Goal: Information Seeking & Learning: Find specific page/section

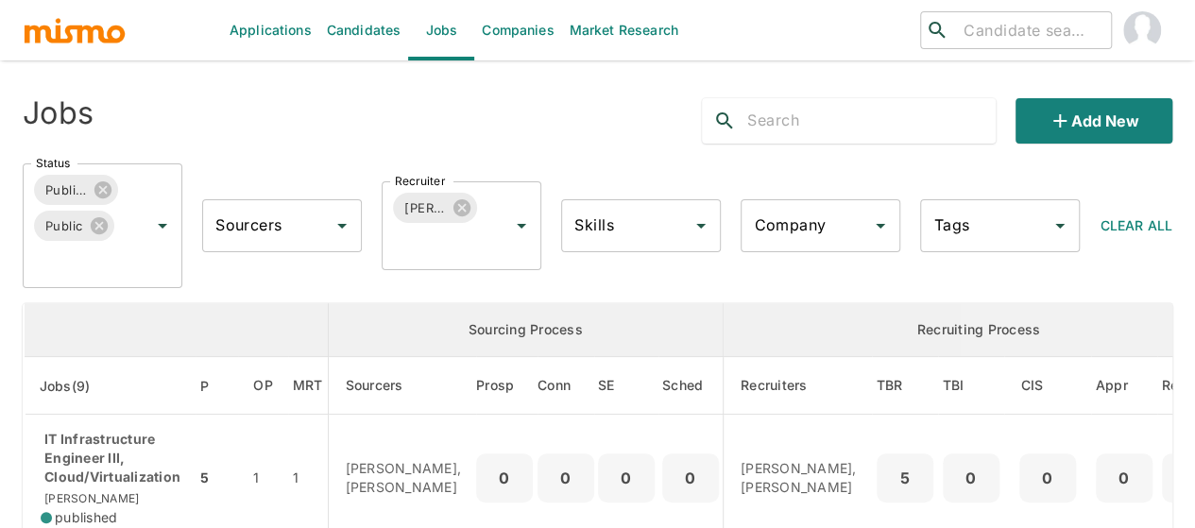
click at [1037, 30] on input "search" at bounding box center [1029, 30] width 147 height 26
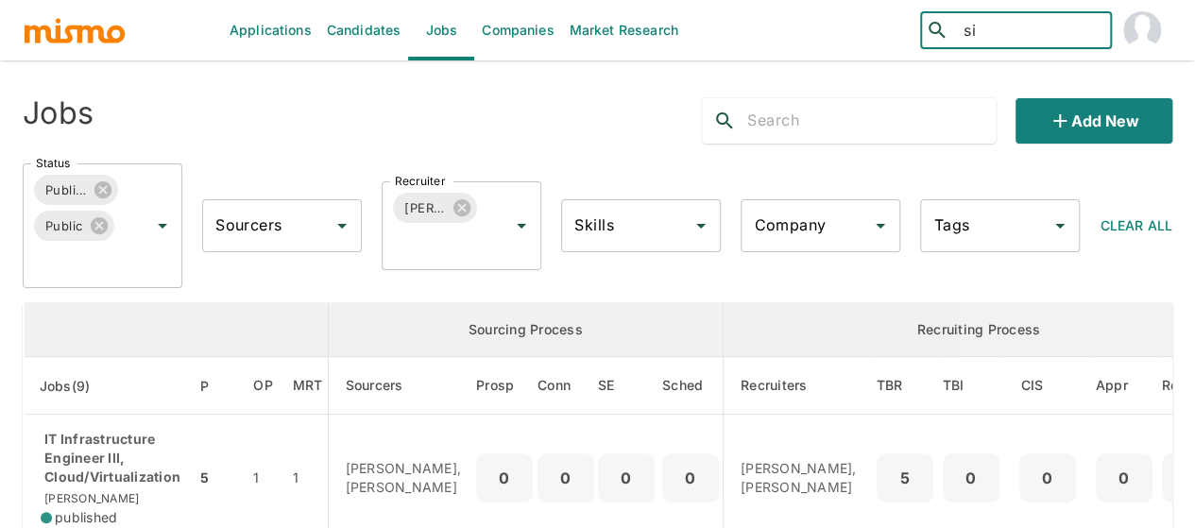
type input "s"
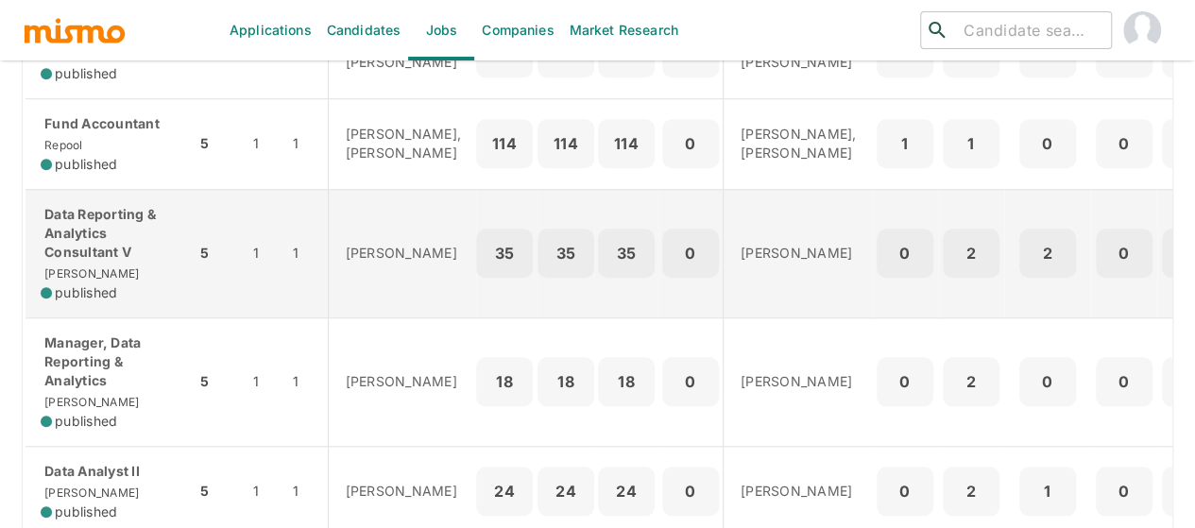
scroll to position [755, 0]
click at [95, 260] on p "Data Reporting & Analytics Consultant V" at bounding box center [111, 231] width 140 height 57
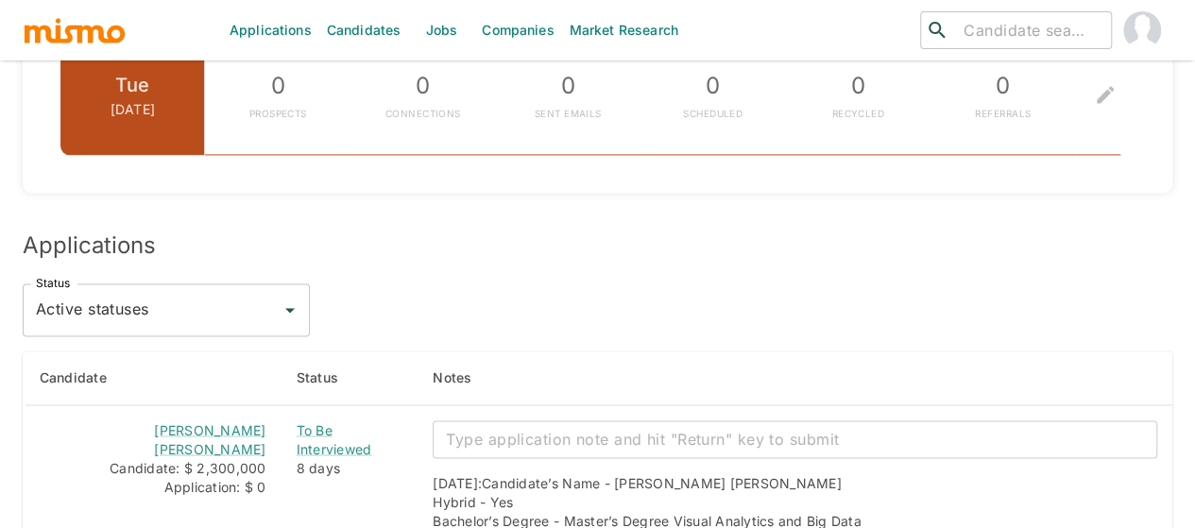
scroll to position [1178, 0]
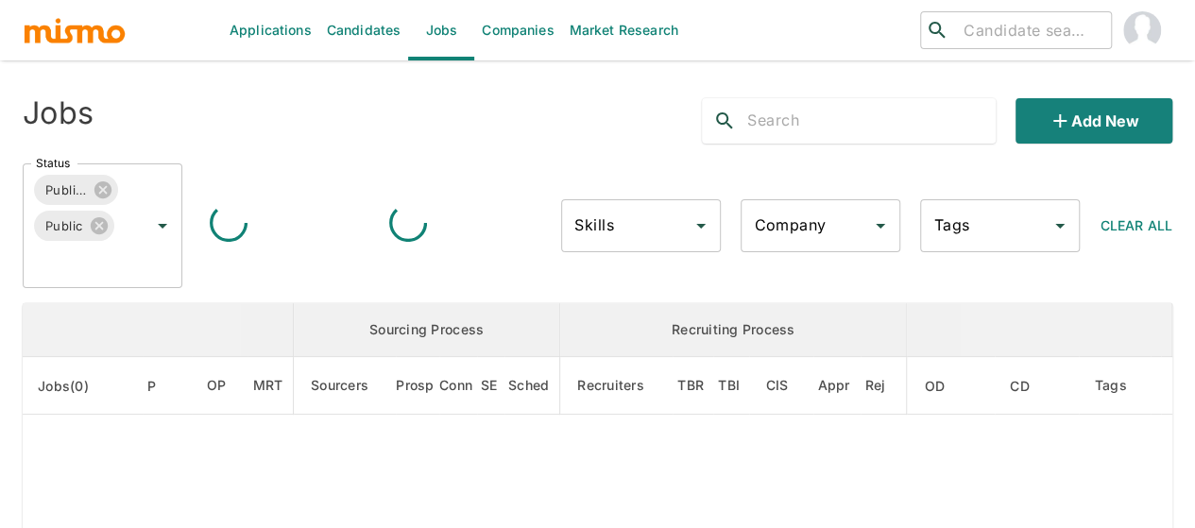
click at [997, 22] on input "search" at bounding box center [1029, 30] width 147 height 26
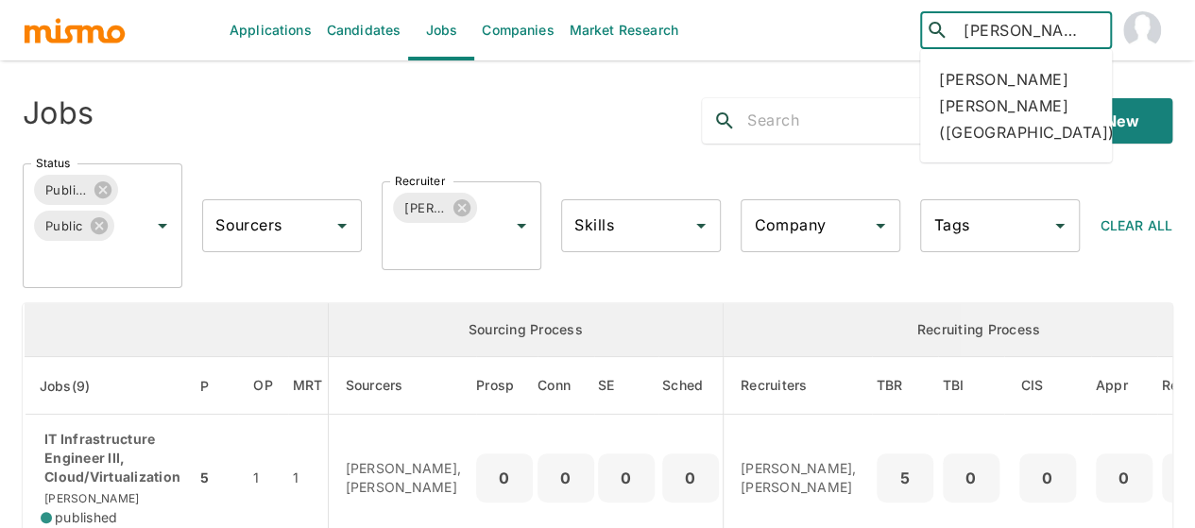
drag, startPoint x: 1034, startPoint y: 23, endPoint x: 999, endPoint y: 23, distance: 34.9
click at [999, 23] on input "jose alfa" at bounding box center [1029, 30] width 147 height 26
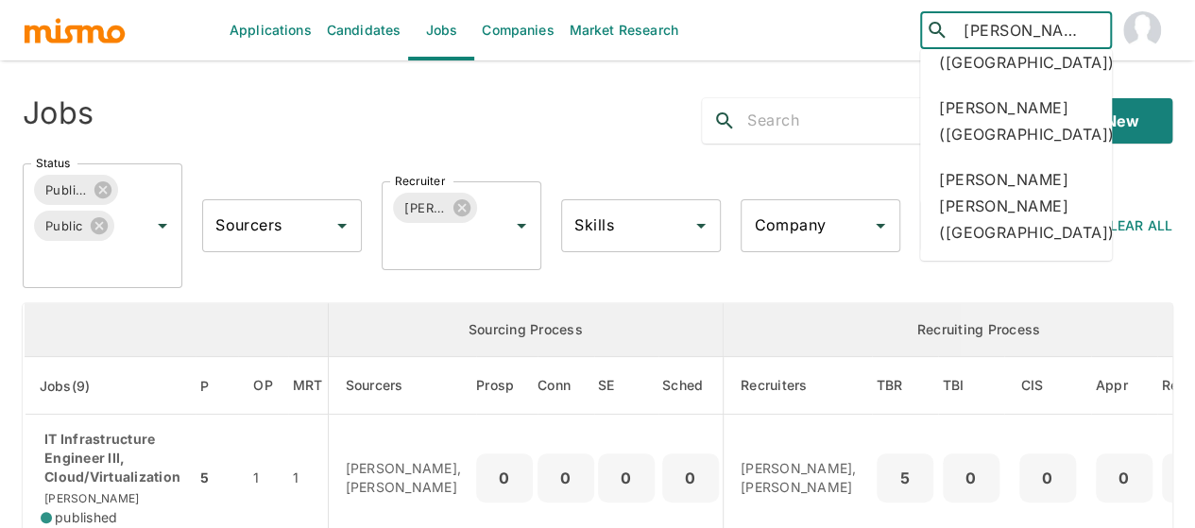
scroll to position [944, 0]
drag, startPoint x: 995, startPoint y: 33, endPoint x: 985, endPoint y: 33, distance: 10.4
click at [985, 33] on input "jose" at bounding box center [1029, 30] width 147 height 26
click at [997, 37] on input "jose" at bounding box center [1029, 30] width 147 height 26
drag, startPoint x: 1000, startPoint y: 37, endPoint x: 954, endPoint y: 31, distance: 46.6
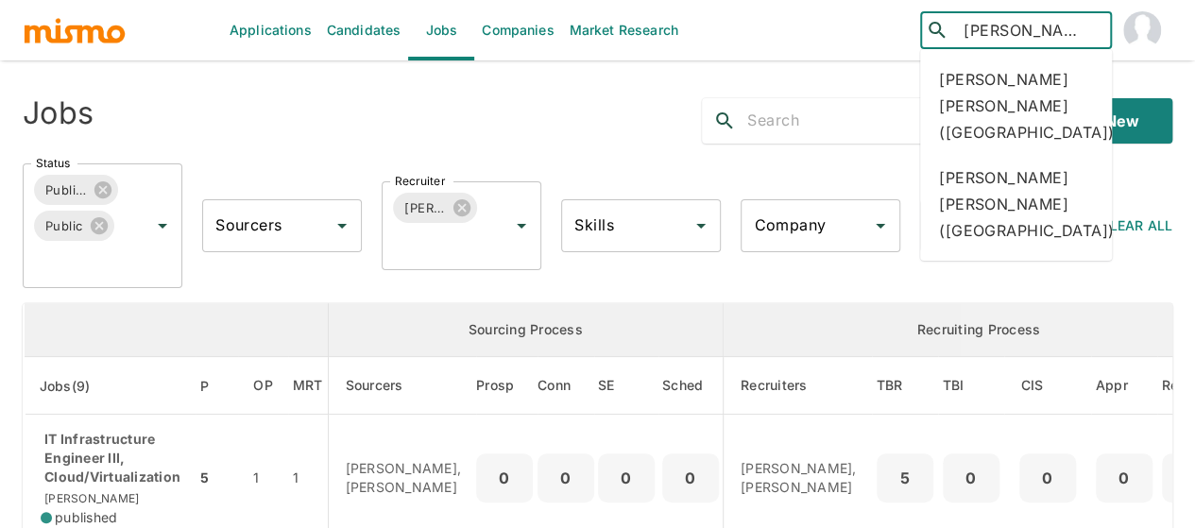
click at [954, 31] on div "​ jose ​" at bounding box center [1016, 30] width 192 height 38
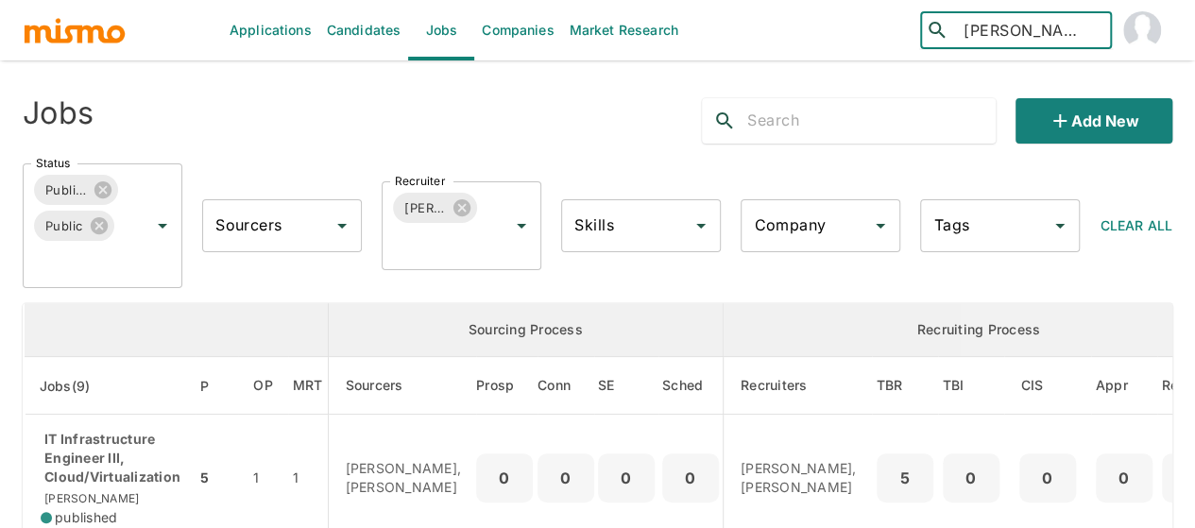
type input "margorie"
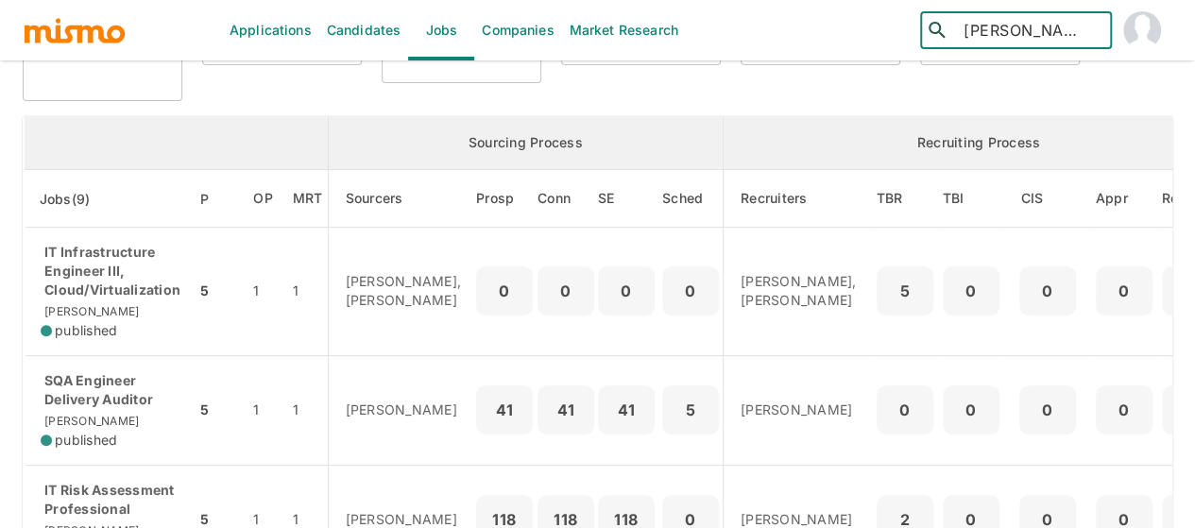
scroll to position [189, 0]
drag, startPoint x: 1041, startPoint y: 29, endPoint x: 933, endPoint y: 30, distance: 107.7
click at [933, 30] on div "​ margorie ​" at bounding box center [1016, 30] width 192 height 38
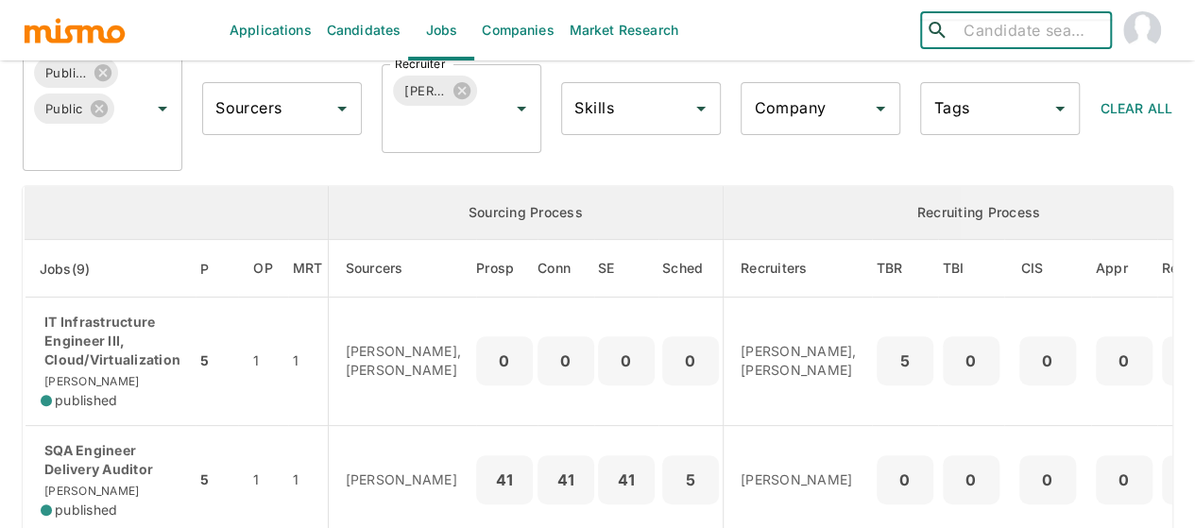
scroll to position [0, 0]
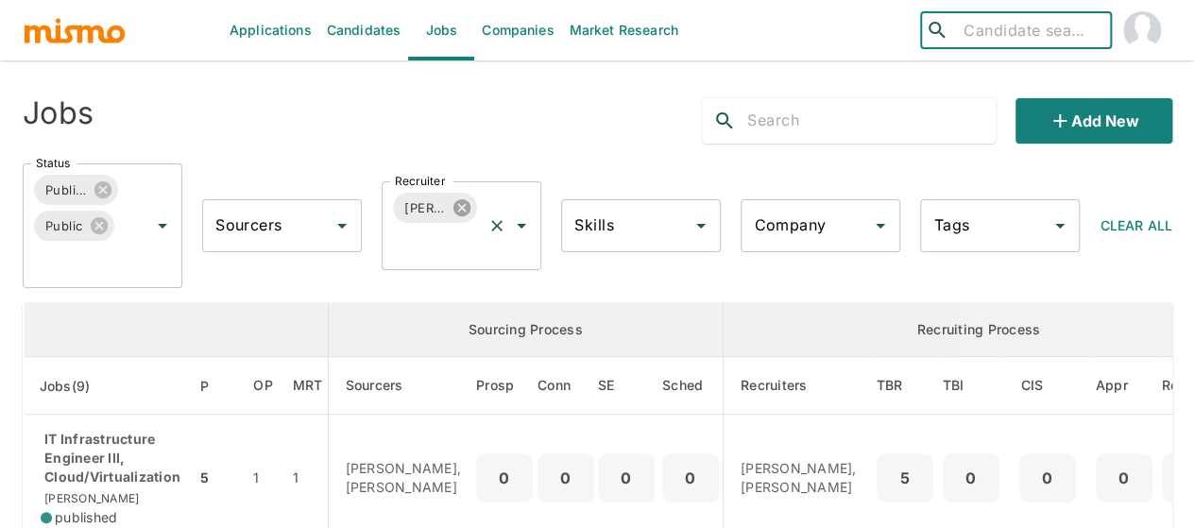
click at [458, 209] on icon at bounding box center [461, 207] width 21 height 21
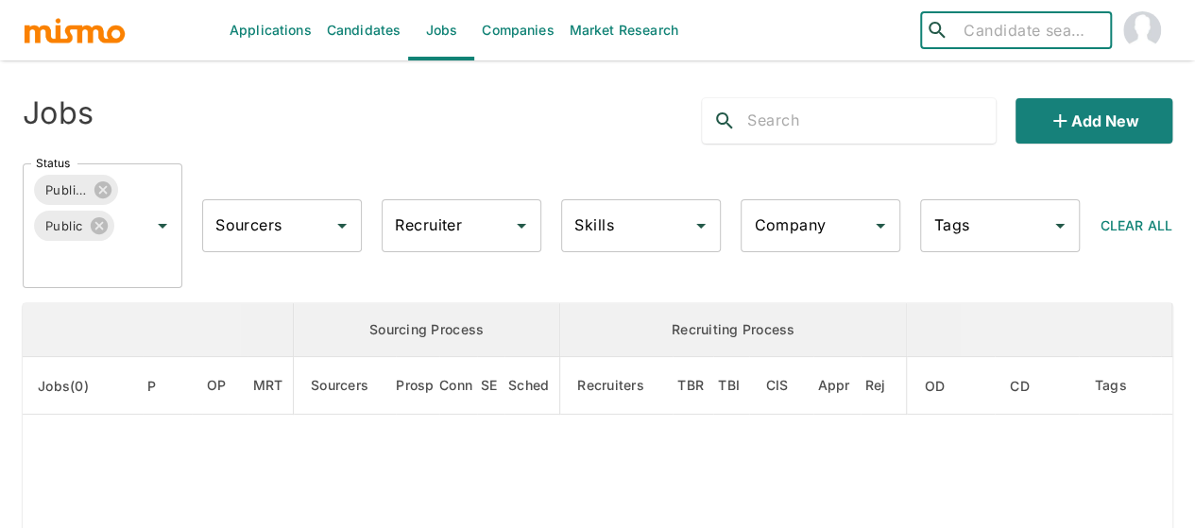
click at [431, 218] on div "Recruiter Recruiter" at bounding box center [462, 225] width 160 height 53
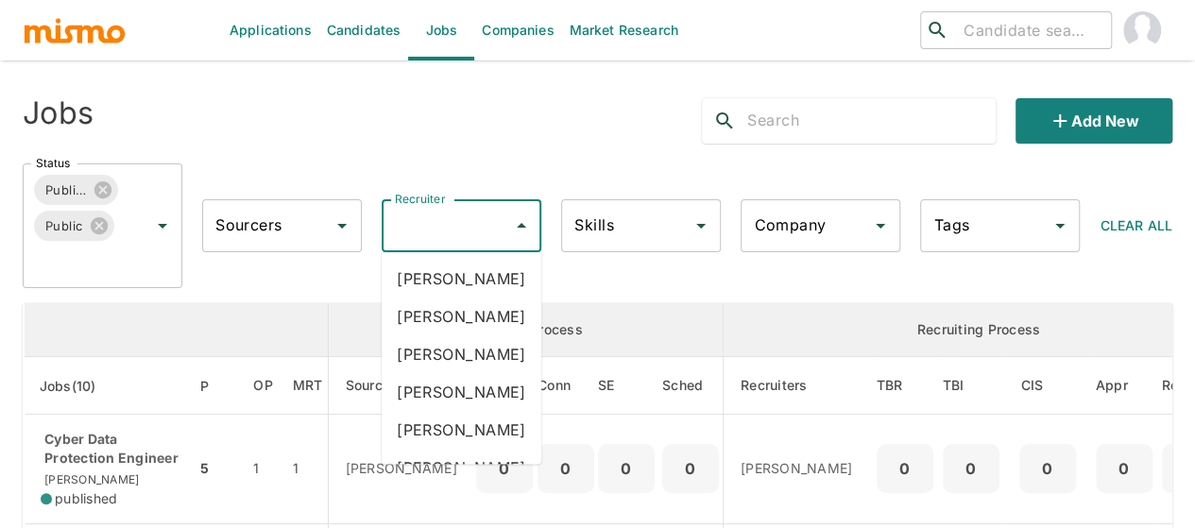
click at [431, 217] on input "Recruiter" at bounding box center [447, 226] width 114 height 36
type input "mai"
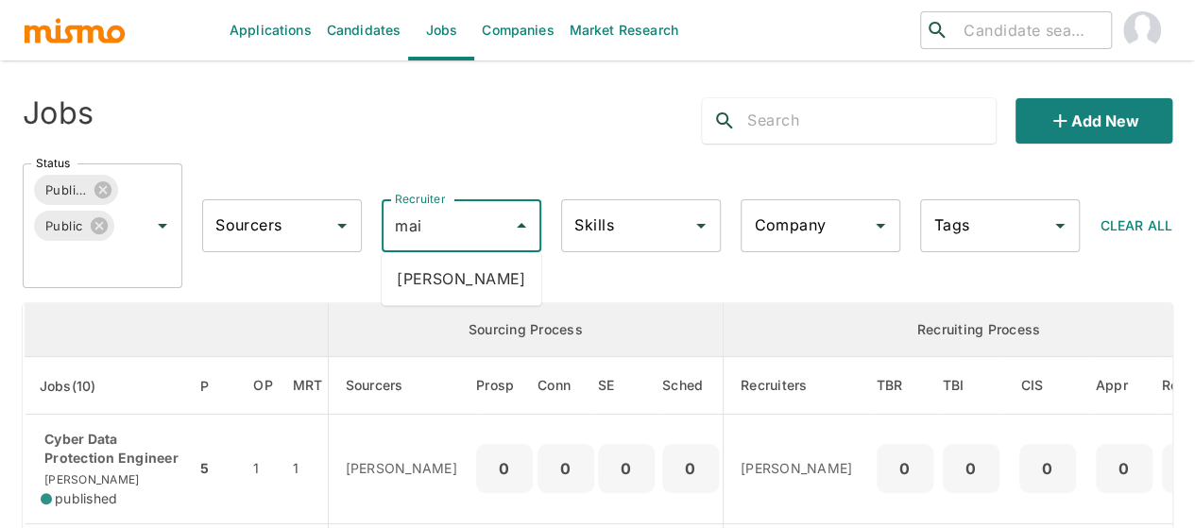
click at [425, 280] on li "Maia Reyes" at bounding box center [462, 279] width 160 height 38
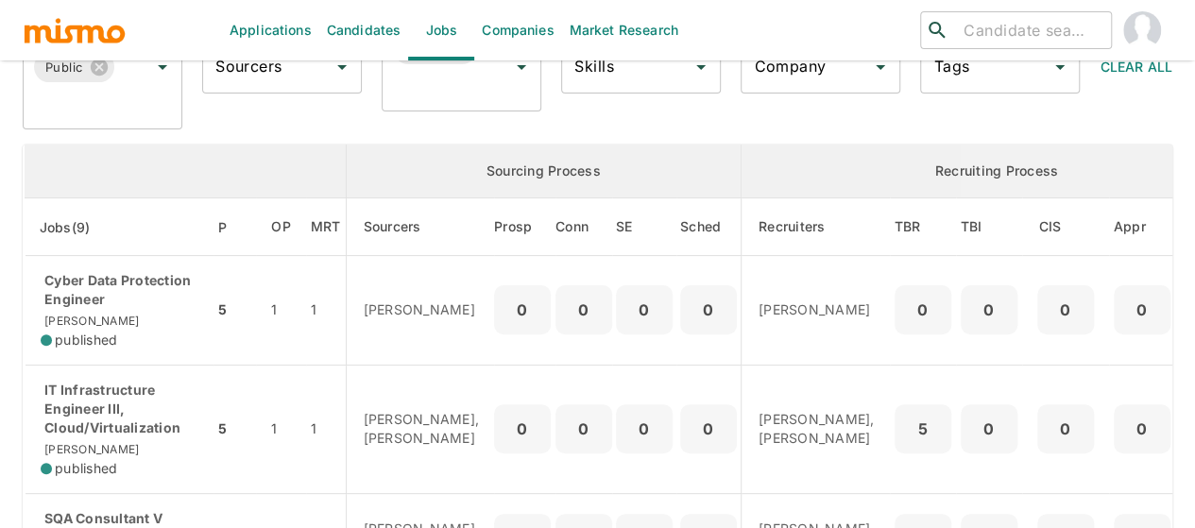
scroll to position [189, 0]
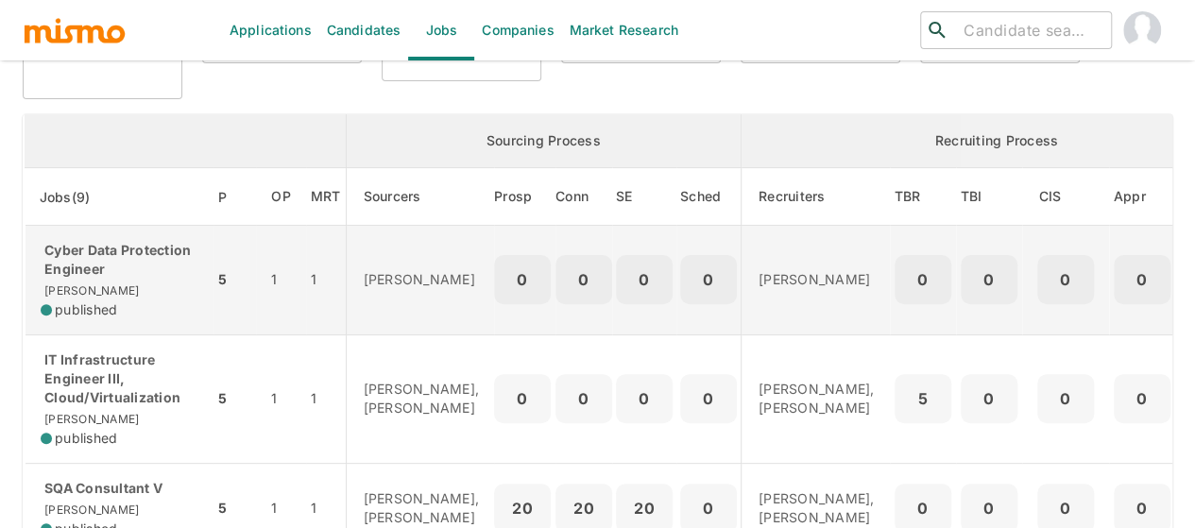
click at [97, 276] on p "Cyber Data Protection Engineer" at bounding box center [120, 260] width 158 height 38
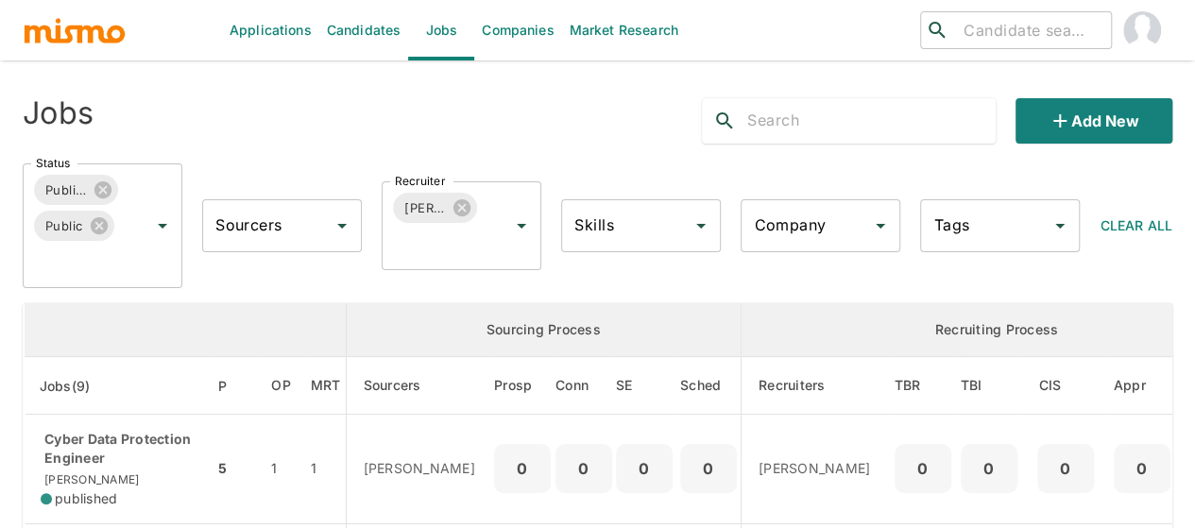
scroll to position [0, 0]
click at [98, 191] on icon at bounding box center [102, 189] width 17 height 17
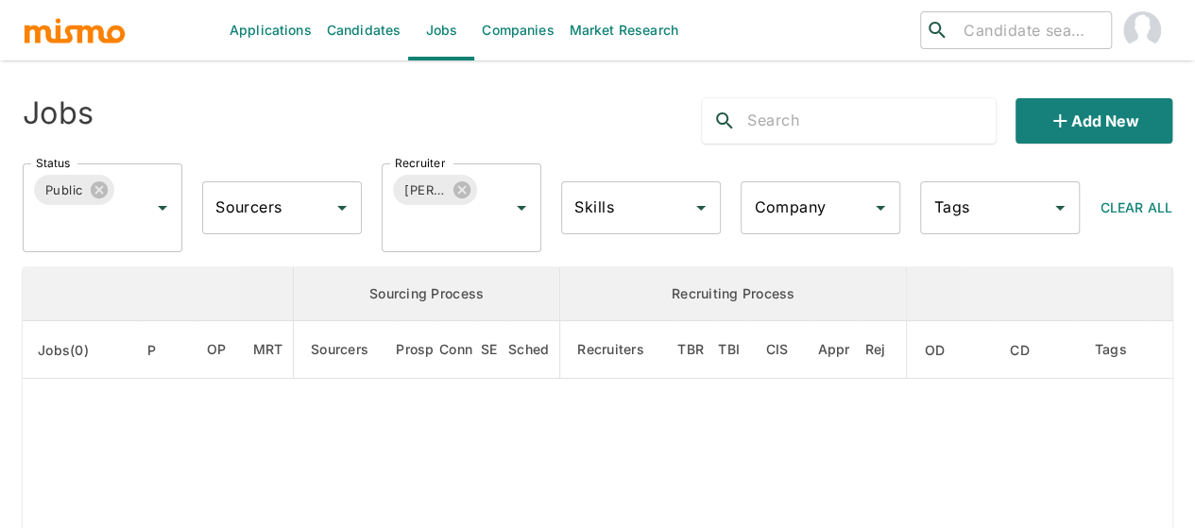
click at [98, 192] on icon at bounding box center [98, 189] width 17 height 17
click at [159, 206] on icon "Open" at bounding box center [162, 208] width 9 height 5
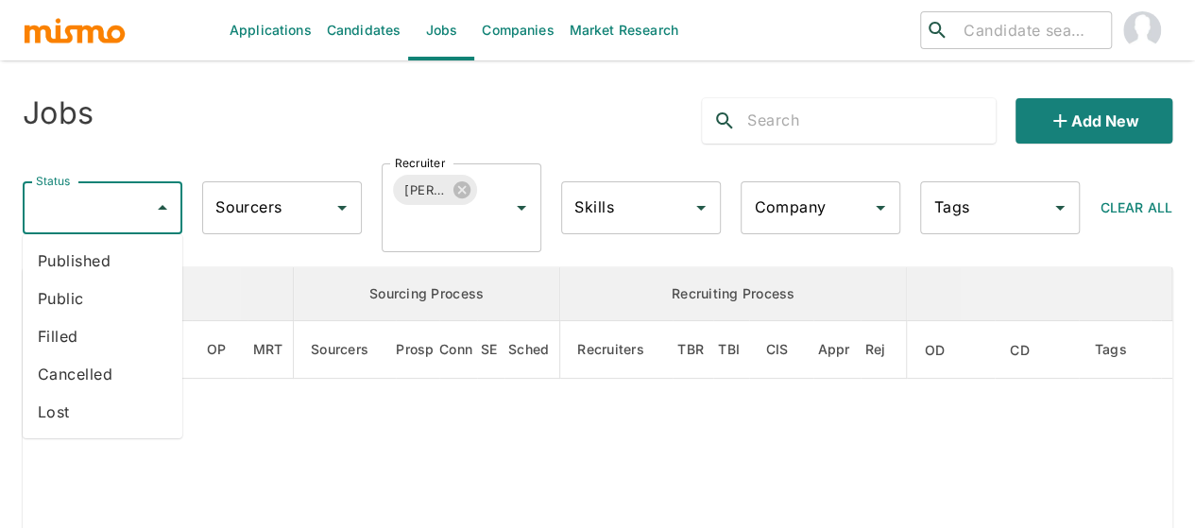
click at [72, 346] on li "Filled" at bounding box center [103, 336] width 160 height 38
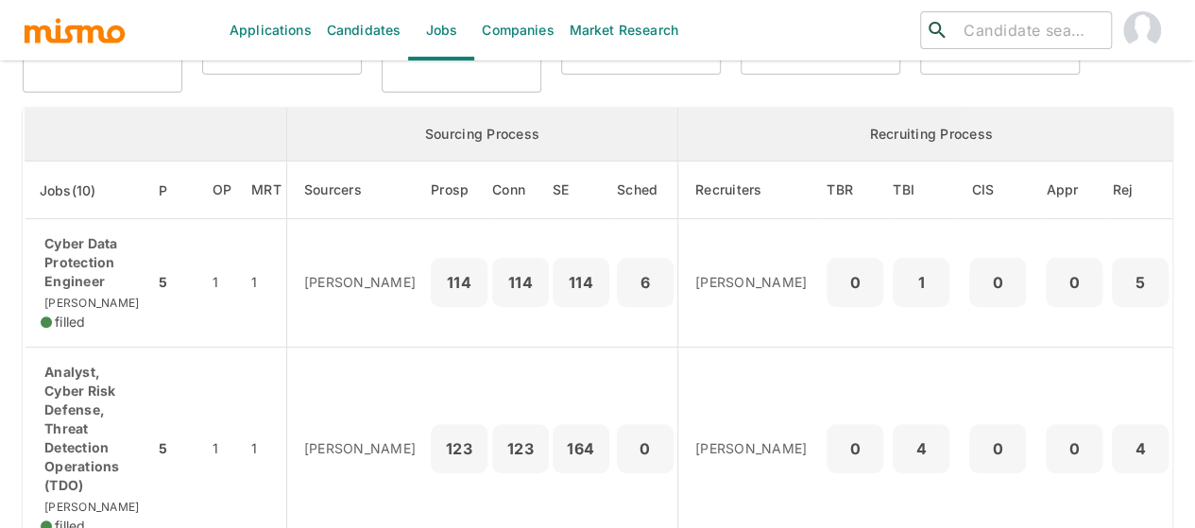
scroll to position [189, 0]
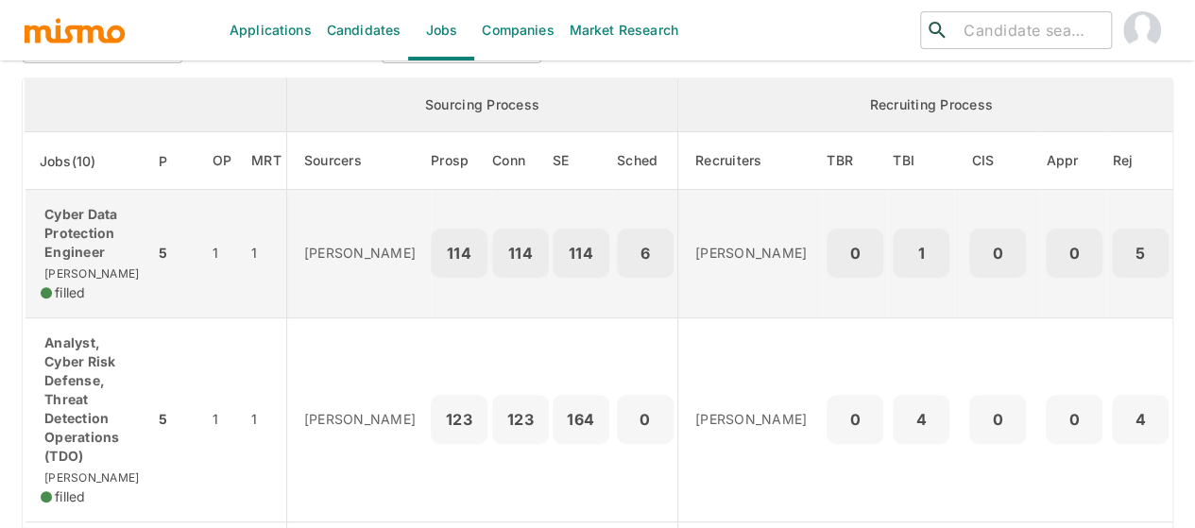
click at [82, 239] on p "Cyber Data Protection Engineer" at bounding box center [90, 233] width 98 height 57
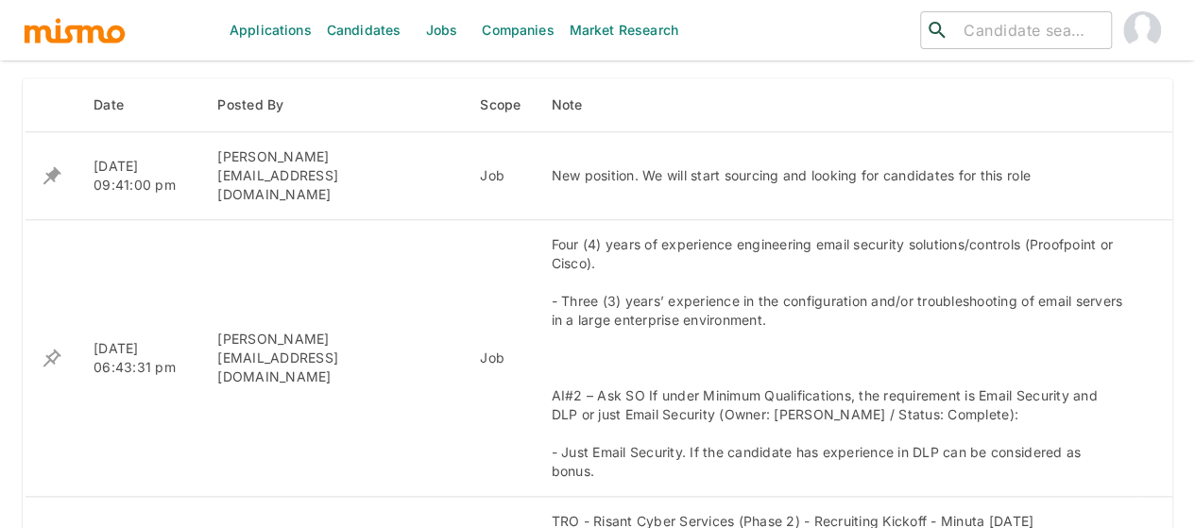
scroll to position [850, 0]
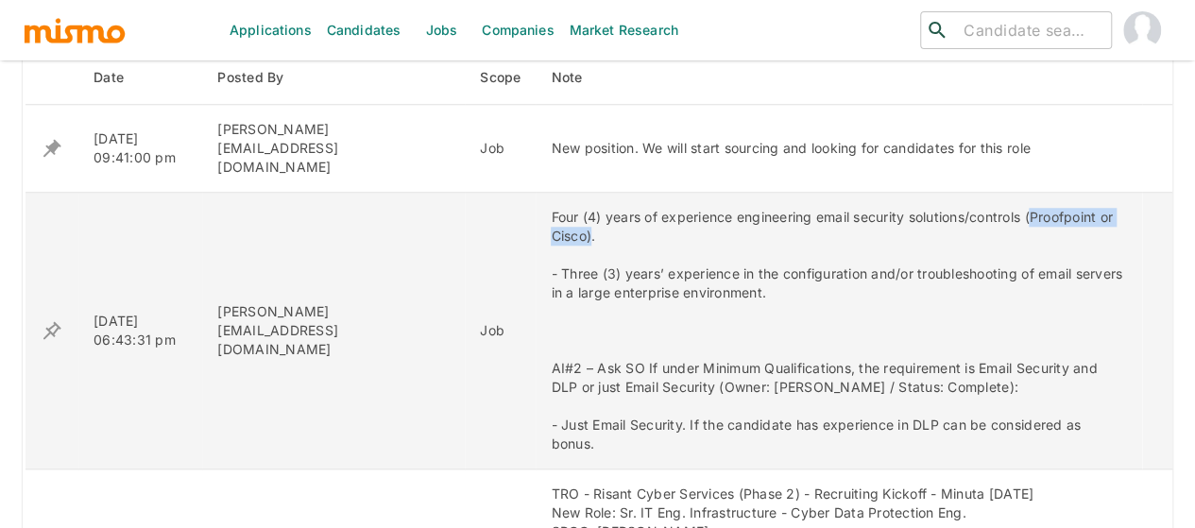
drag, startPoint x: 960, startPoint y: 193, endPoint x: 1087, endPoint y: 203, distance: 127.0
click at [1087, 208] on div "Four (4) years of experience engineering email security solutions/controls (Pro…" at bounding box center [839, 331] width 576 height 246
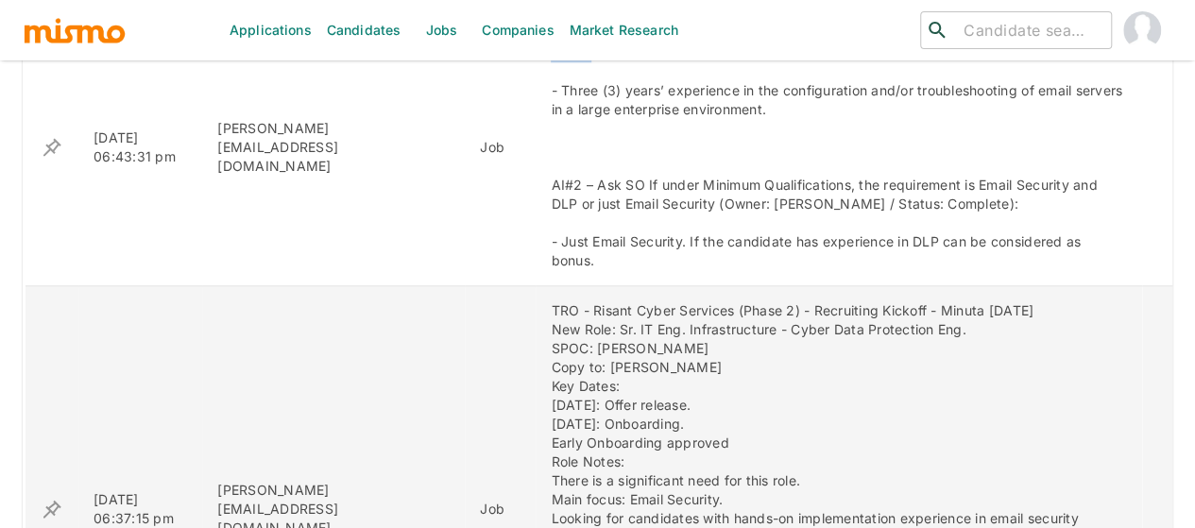
scroll to position [1039, 0]
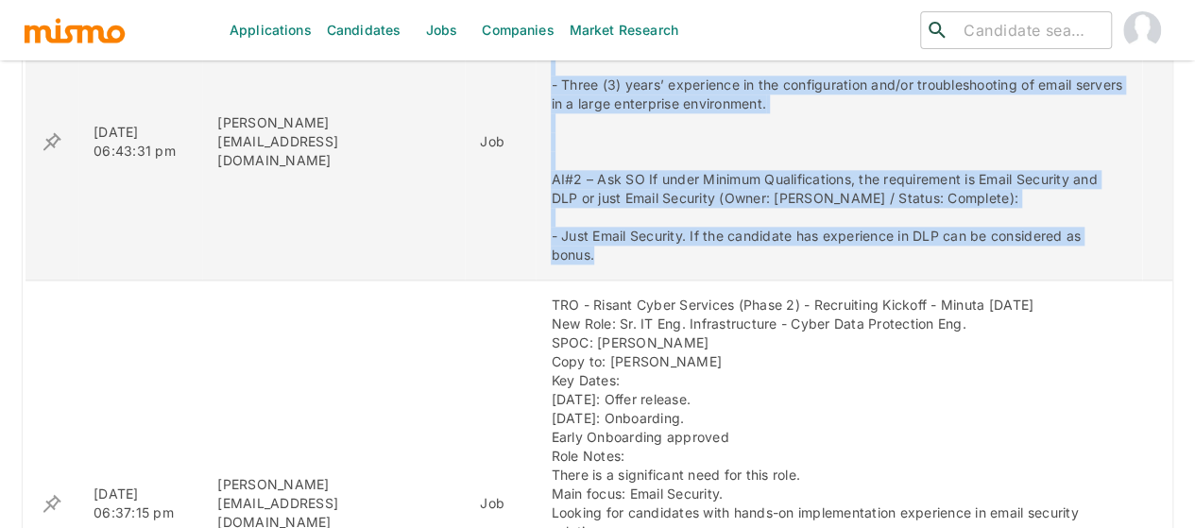
drag, startPoint x: 478, startPoint y: 194, endPoint x: 1063, endPoint y: 203, distance: 585.6
click at [1063, 203] on div "Four (4) years of experience engineering email security solutions/controls (Pro…" at bounding box center [839, 142] width 576 height 246
copy div "Four (4) years of experience engineering email security solutions/controls (Pro…"
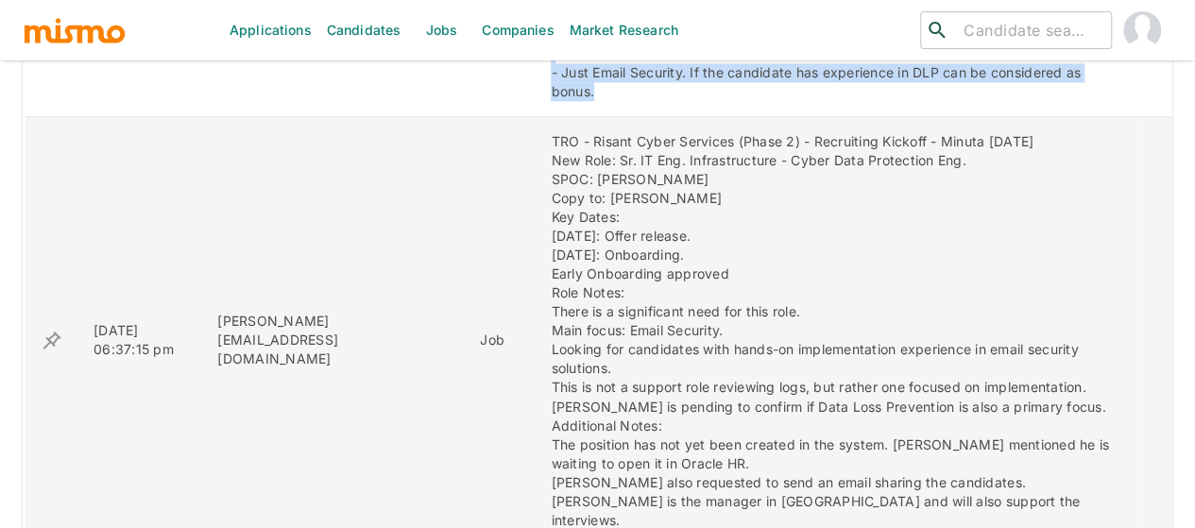
scroll to position [1228, 0]
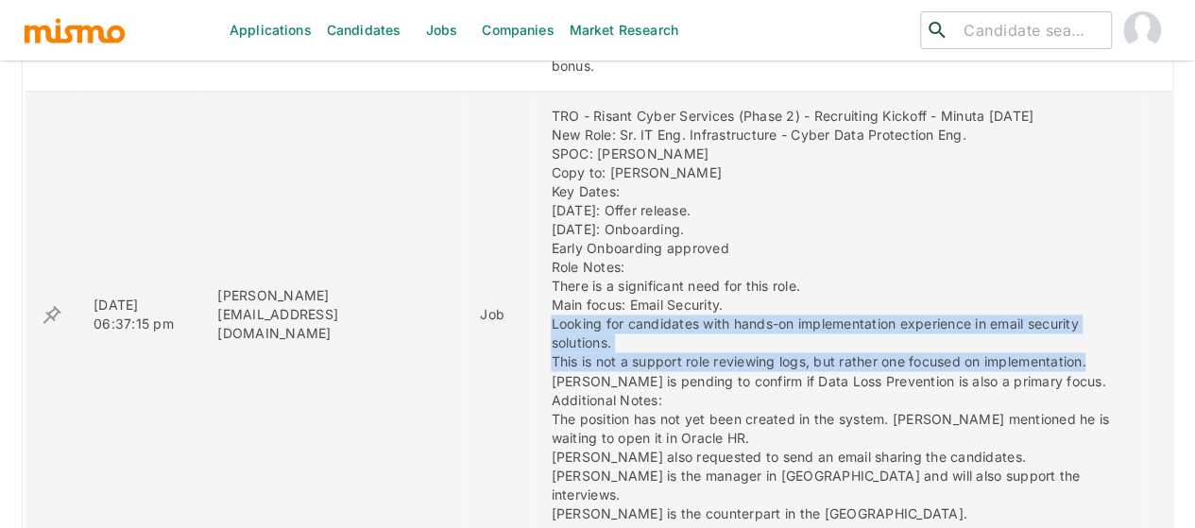
drag, startPoint x: 479, startPoint y: 267, endPoint x: 1041, endPoint y: 284, distance: 562.1
click at [1041, 284] on div "TRO - Risant Cyber Services (Phase 2) - Recruiting Kickoff - Minuta Aug 22 New …" at bounding box center [839, 315] width 576 height 416
copy div "Looking for candidates with hands-on implementation experience in email securit…"
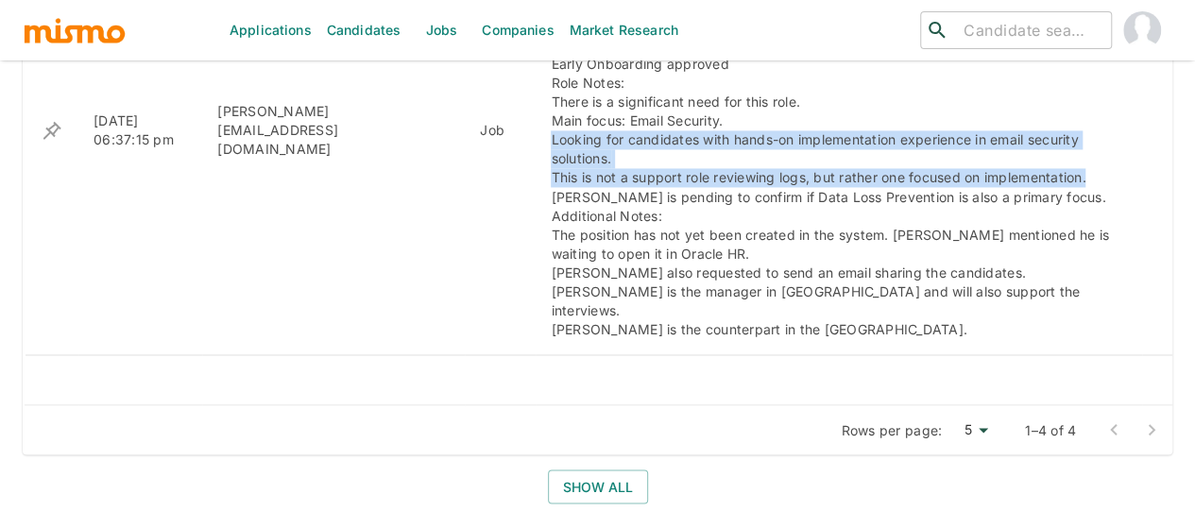
scroll to position [1416, 0]
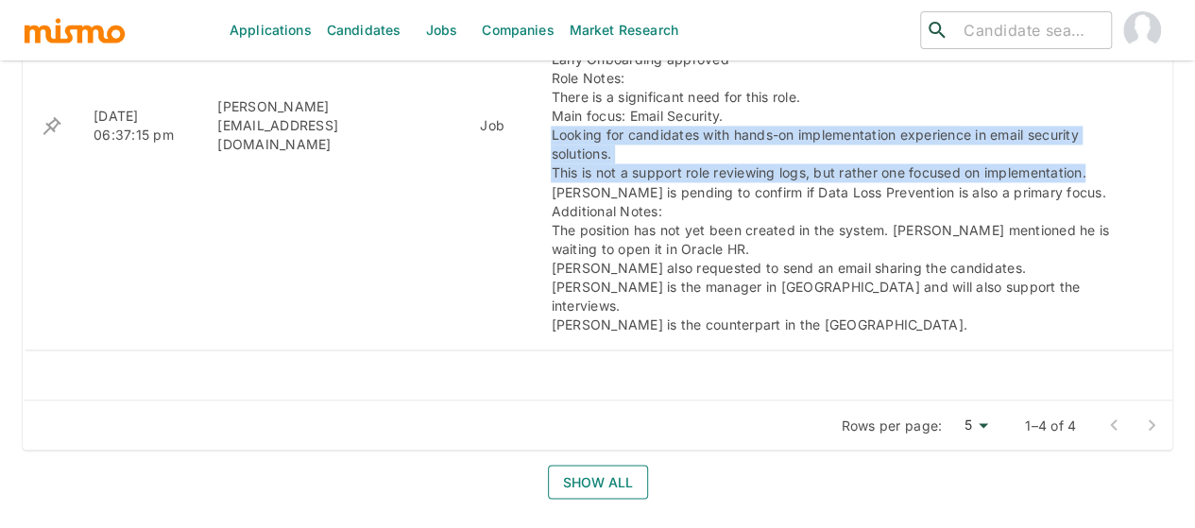
click at [594, 465] on button "Show all" at bounding box center [598, 482] width 100 height 35
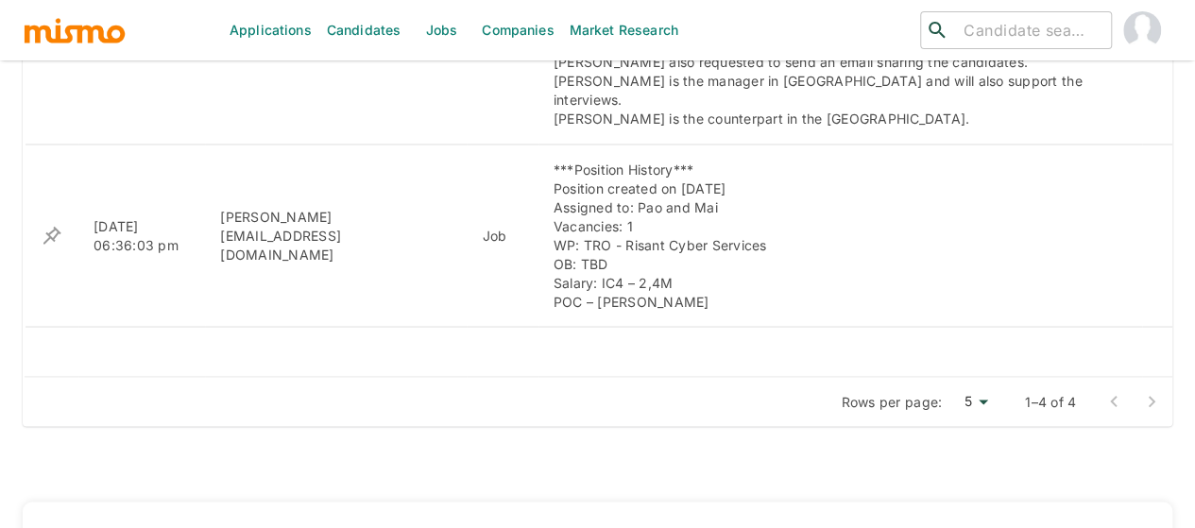
scroll to position [1605, 0]
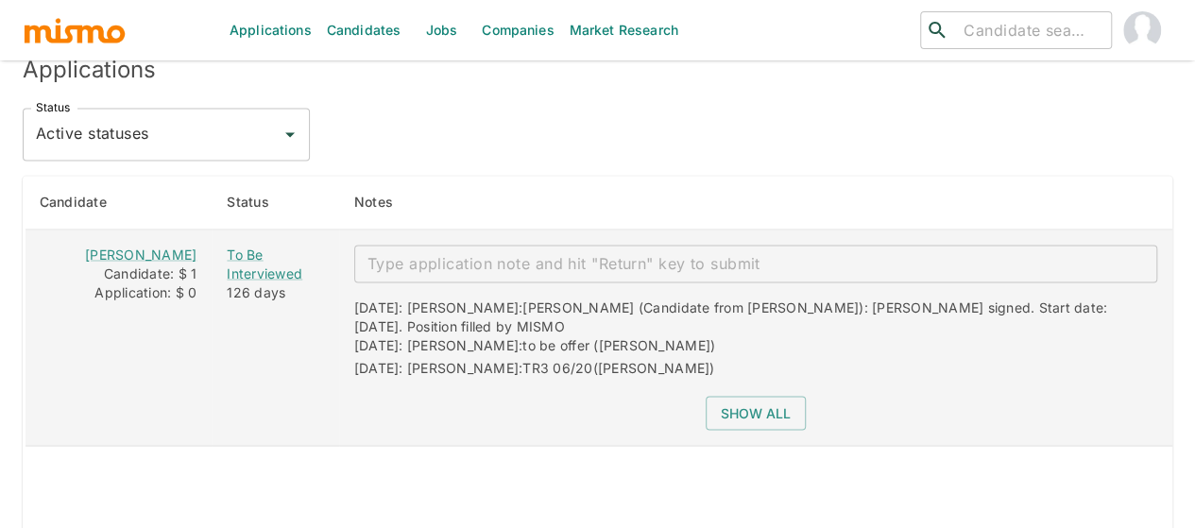
scroll to position [1555, 0]
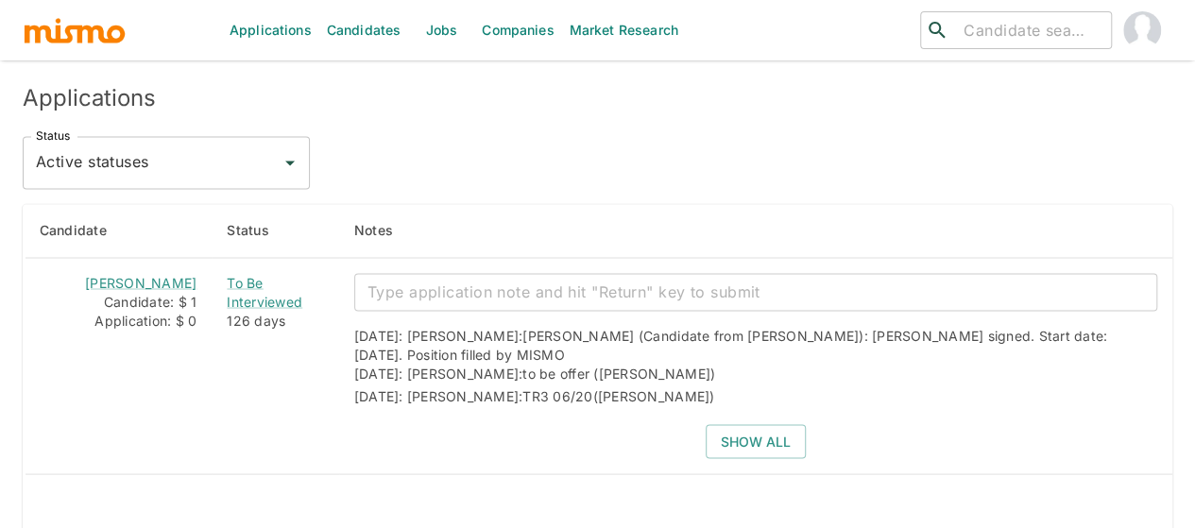
click at [288, 161] on icon "Open" at bounding box center [289, 163] width 9 height 5
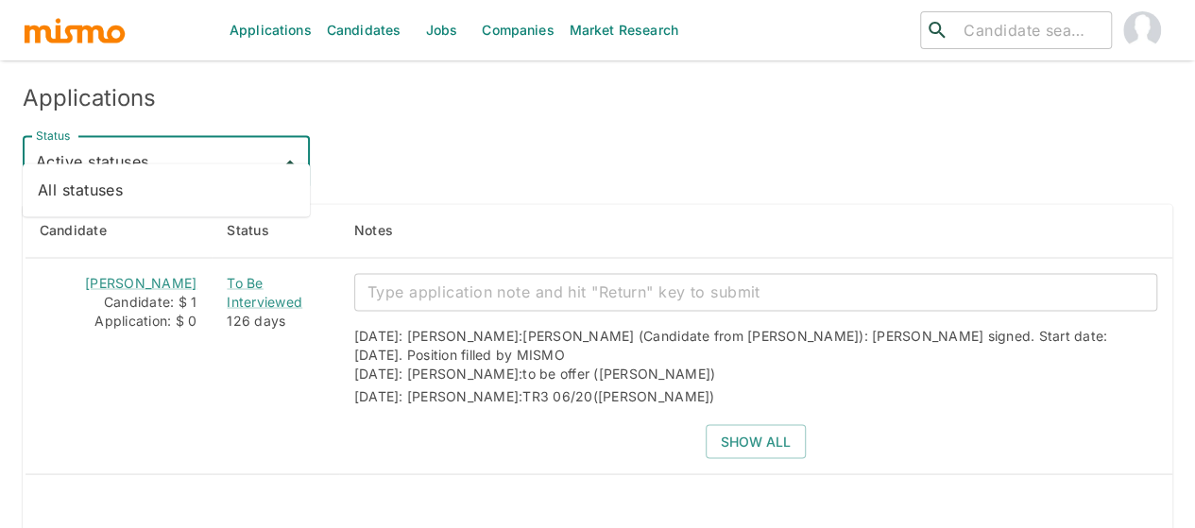
click at [149, 201] on li "All statuses" at bounding box center [166, 190] width 287 height 38
type input "All statuses"
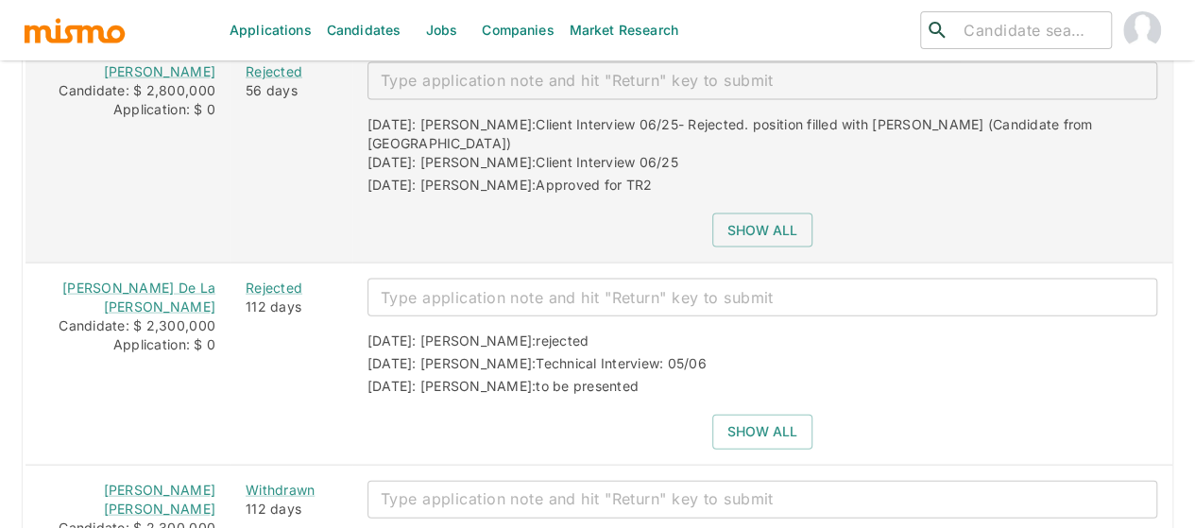
scroll to position [2027, 0]
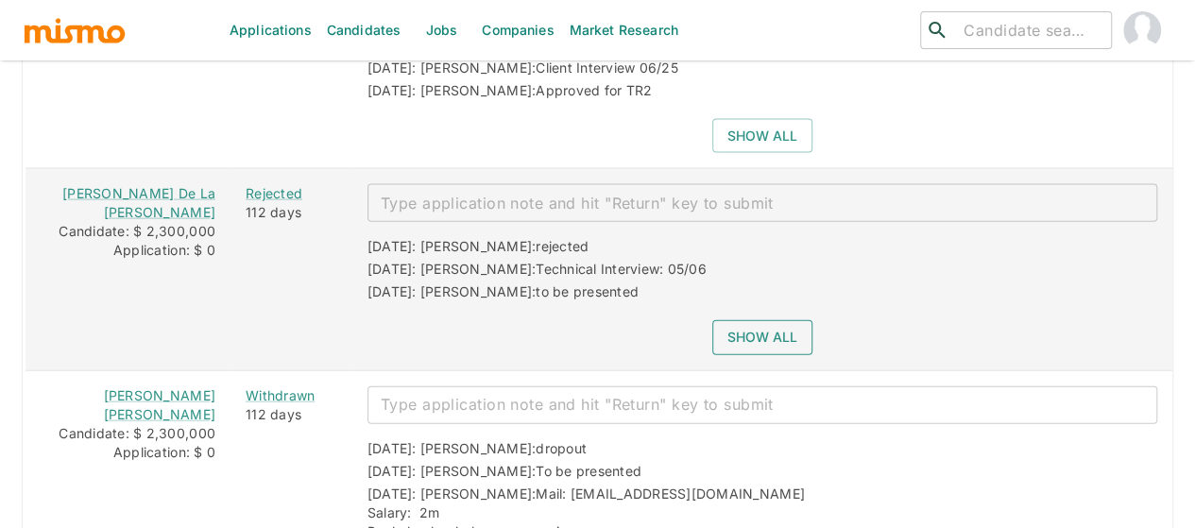
click at [727, 320] on button "Show all" at bounding box center [762, 337] width 100 height 35
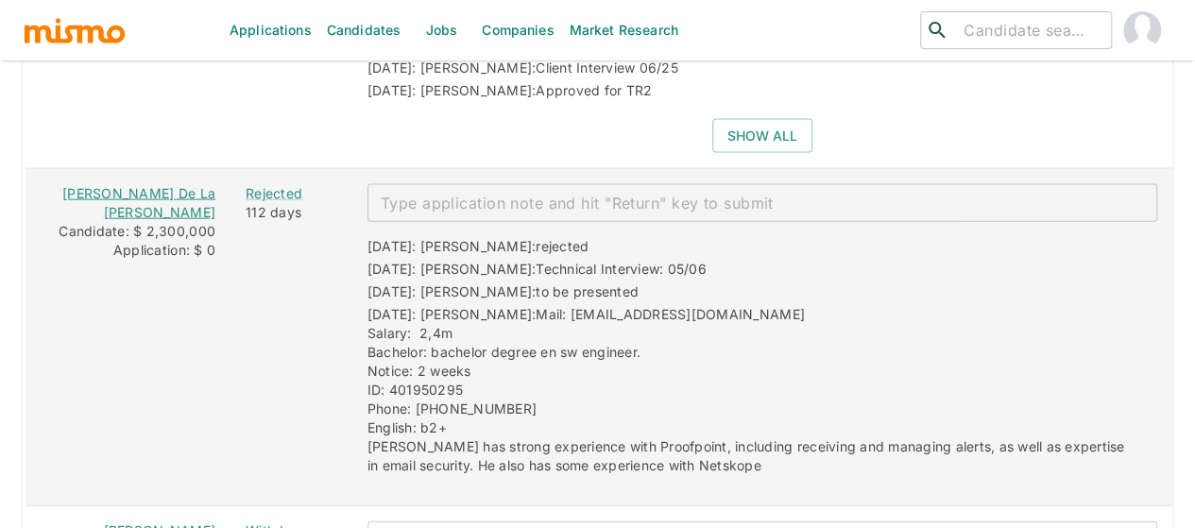
click at [160, 185] on link "Olger De La O Brenes" at bounding box center [138, 202] width 153 height 35
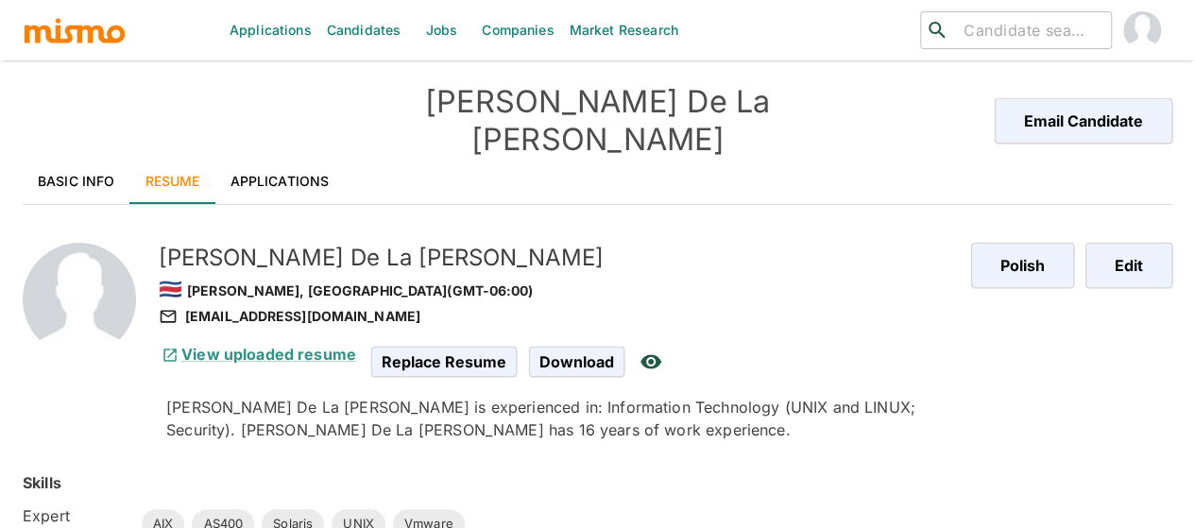
click at [68, 159] on link "Basic Info" at bounding box center [77, 181] width 108 height 45
